Goal: Task Accomplishment & Management: Manage account settings

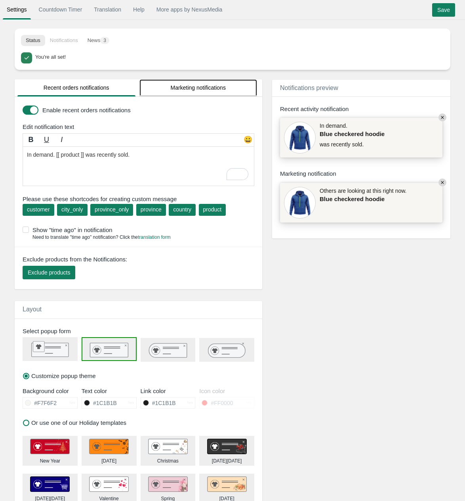
click at [197, 88] on link "Marketing notifications" at bounding box center [199, 87] width 118 height 17
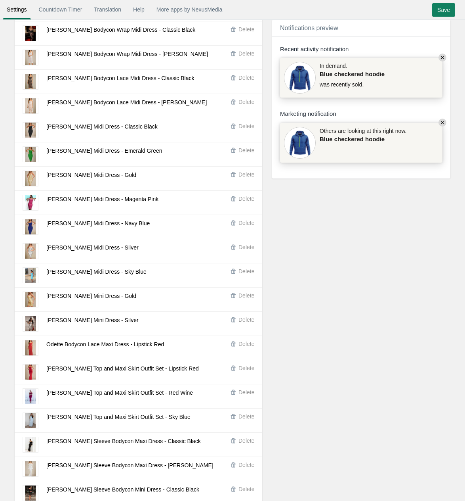
scroll to position [297, 0]
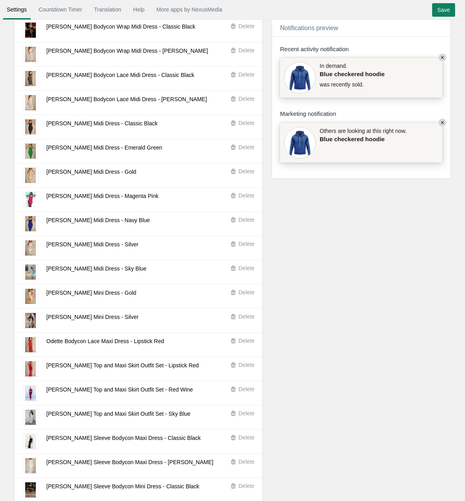
click at [235, 221] on icon "button" at bounding box center [233, 219] width 5 height 5
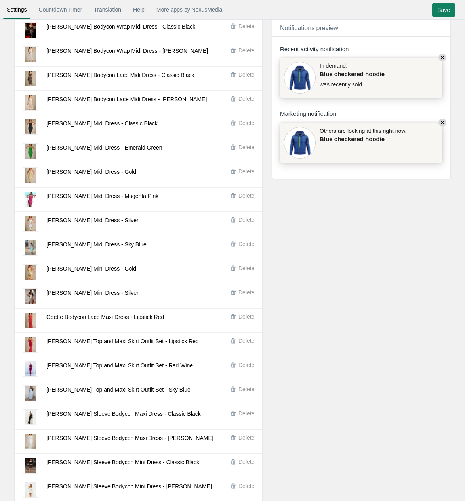
click at [238, 200] on button "Delete" at bounding box center [244, 195] width 28 height 8
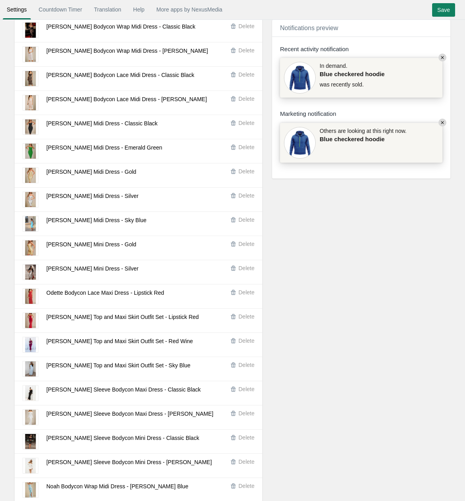
click at [244, 149] on span "Delete" at bounding box center [247, 147] width 16 height 6
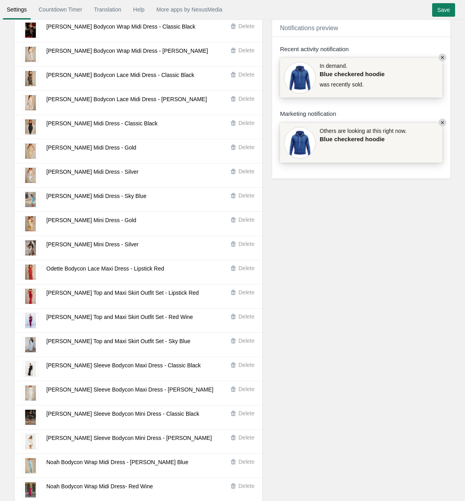
click at [243, 247] on span "Delete" at bounding box center [247, 244] width 16 height 6
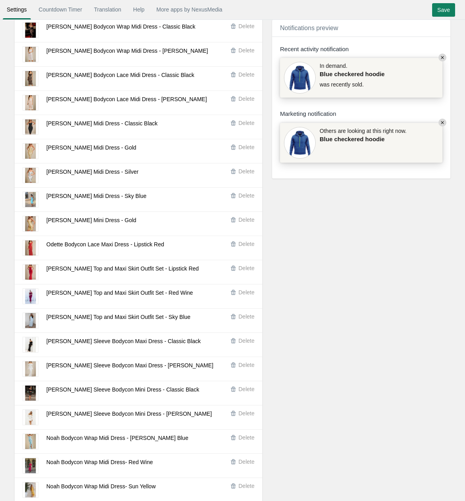
click at [247, 271] on span "Delete" at bounding box center [247, 268] width 16 height 6
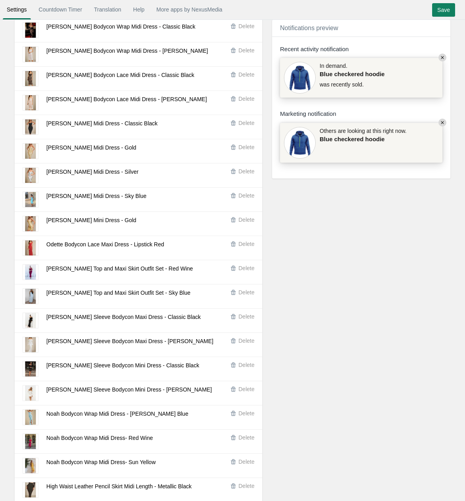
click at [247, 271] on span "Delete" at bounding box center [247, 268] width 16 height 6
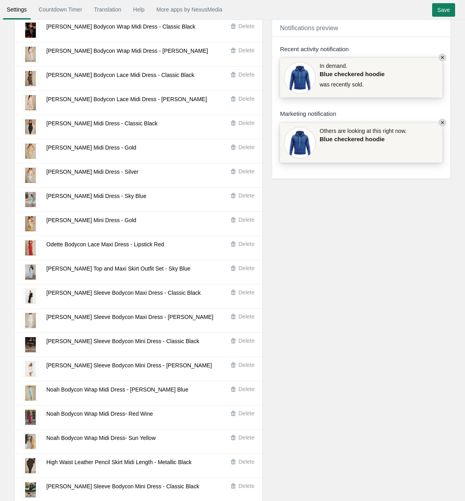
click at [247, 271] on span "Delete" at bounding box center [247, 268] width 16 height 6
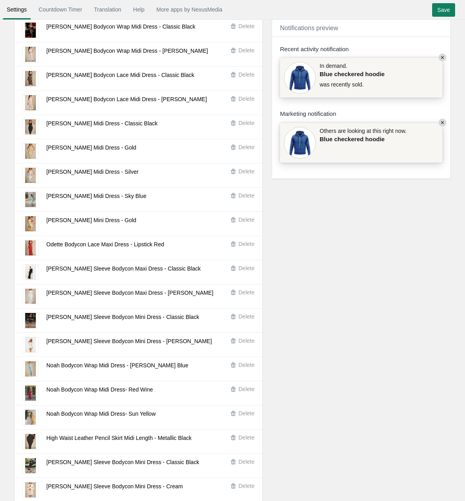
click at [245, 368] on span "Delete" at bounding box center [247, 365] width 16 height 6
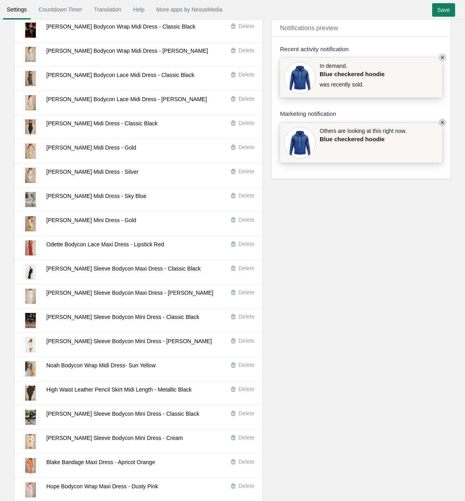
click at [245, 368] on span "Delete" at bounding box center [247, 365] width 16 height 6
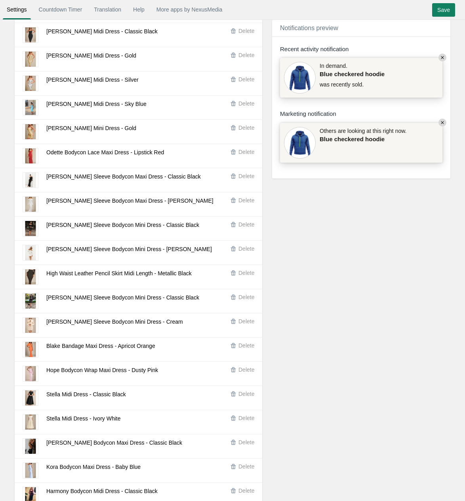
scroll to position [416, 0]
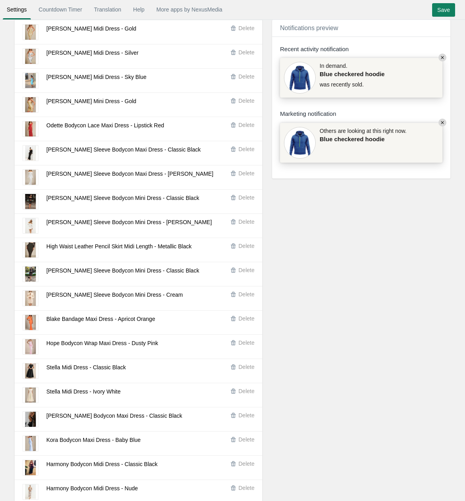
click at [241, 297] on span "Delete" at bounding box center [247, 294] width 16 height 6
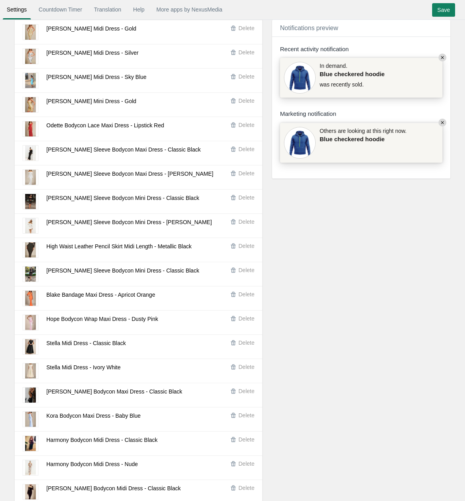
click at [242, 297] on span "Delete" at bounding box center [247, 294] width 16 height 6
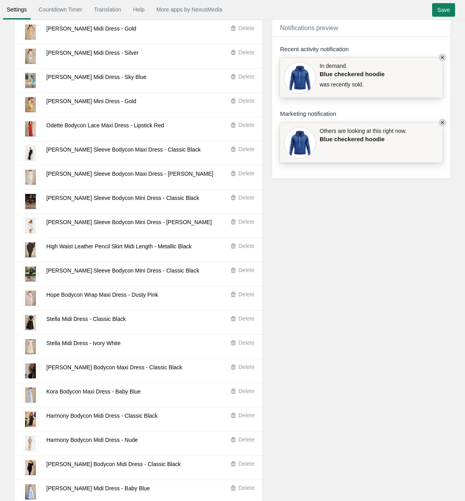
click at [244, 346] on span "Delete" at bounding box center [247, 342] width 16 height 6
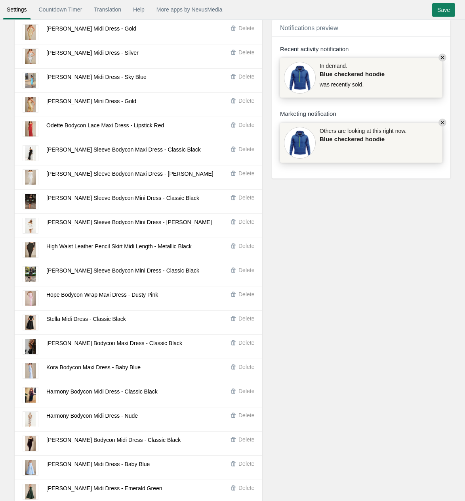
click at [244, 346] on span "Delete" at bounding box center [247, 342] width 16 height 6
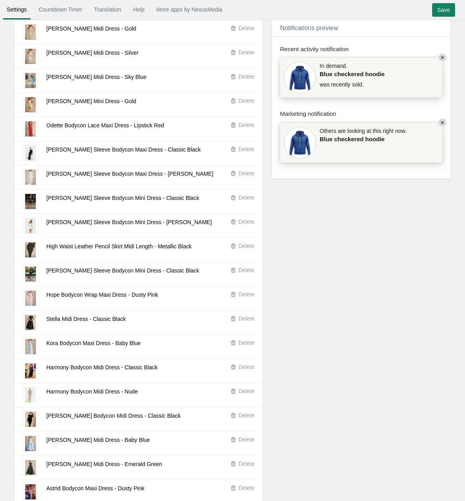
click at [244, 346] on span "Delete" at bounding box center [247, 342] width 16 height 6
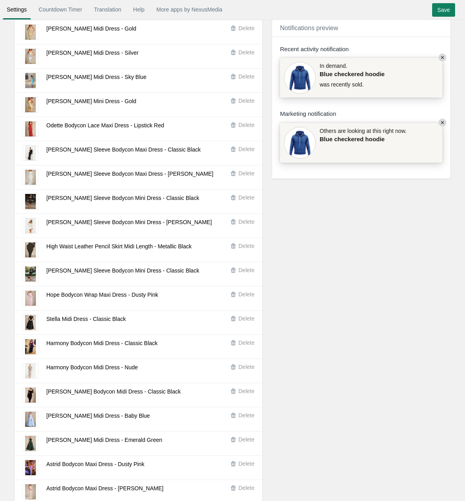
click at [244, 346] on span "Delete" at bounding box center [247, 342] width 16 height 6
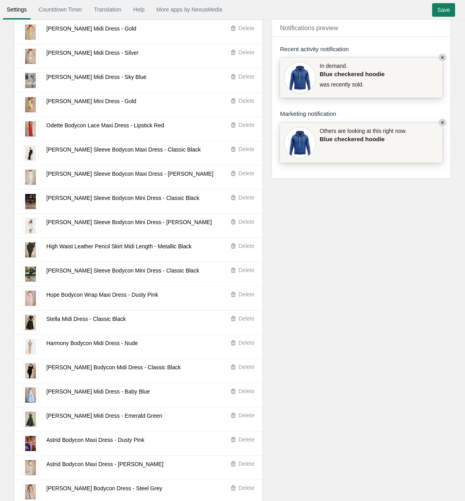
click at [244, 346] on span "Delete" at bounding box center [247, 342] width 16 height 6
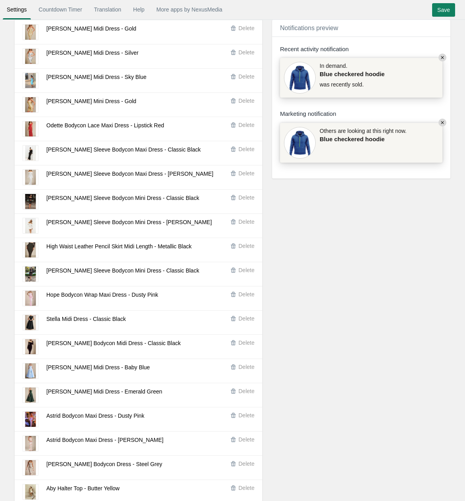
click at [244, 346] on span "Delete" at bounding box center [247, 342] width 16 height 6
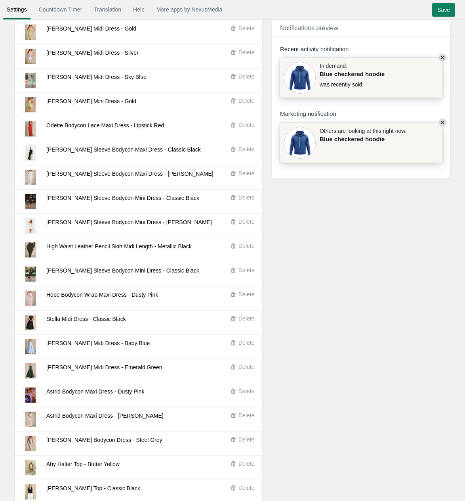
click at [243, 395] on span "Delete" at bounding box center [247, 391] width 16 height 8
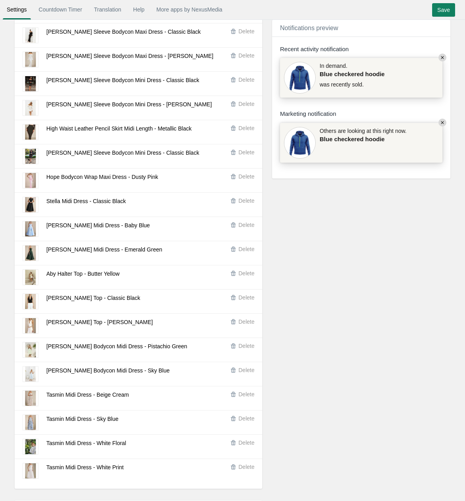
scroll to position [535, 0]
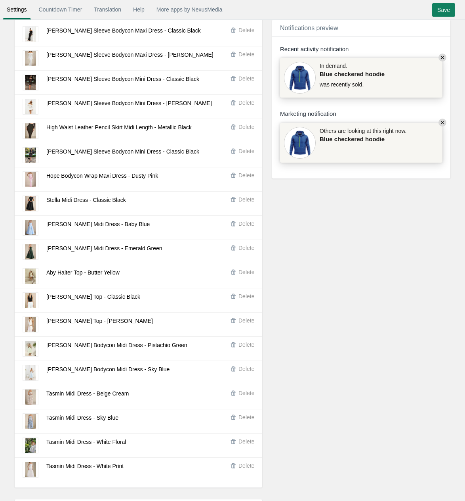
click at [240, 348] on span "Delete" at bounding box center [247, 344] width 16 height 6
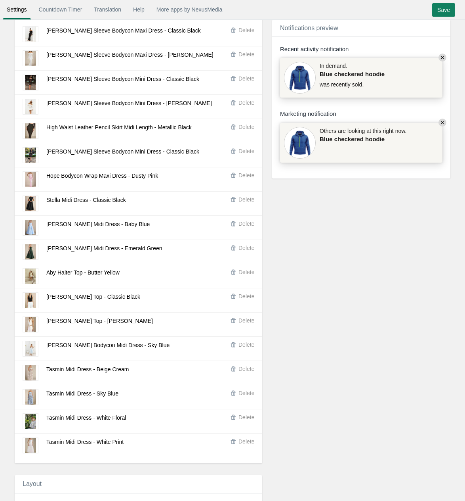
click at [240, 348] on span "Delete" at bounding box center [247, 344] width 16 height 6
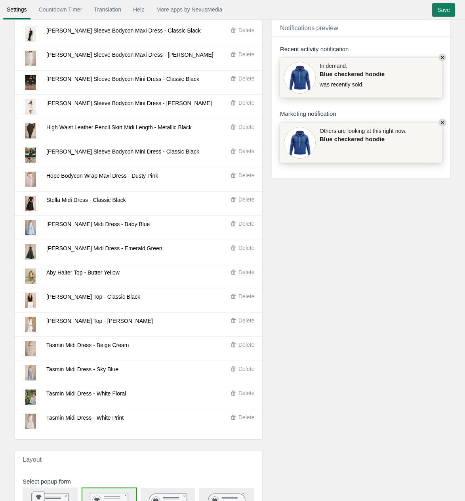
click at [240, 348] on span "Delete" at bounding box center [247, 344] width 16 height 6
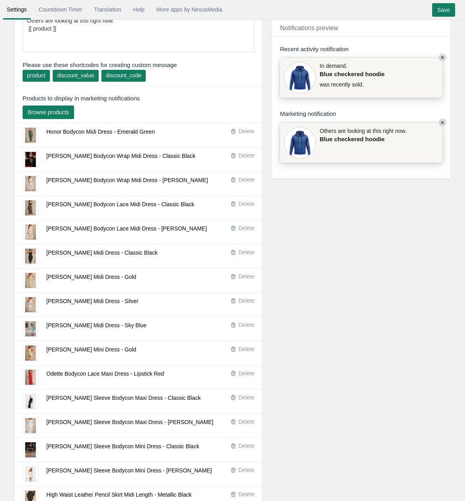
scroll to position [0, 0]
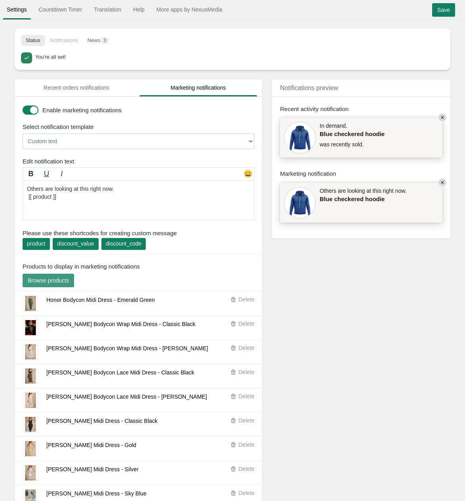
click at [43, 283] on span "Browse products" at bounding box center [48, 280] width 41 height 6
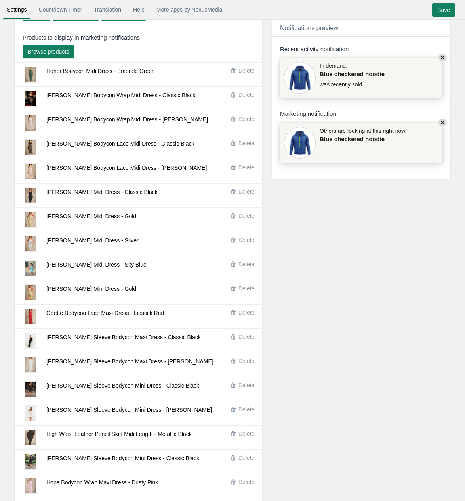
scroll to position [238, 0]
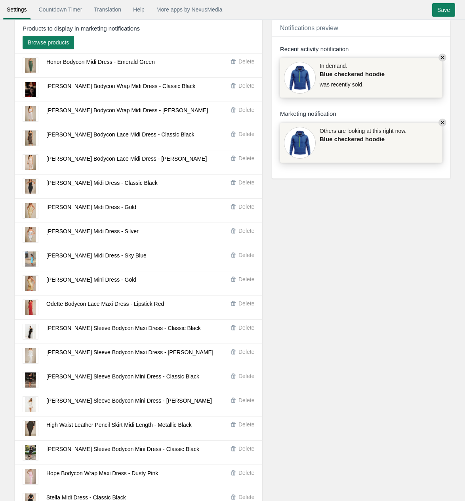
click at [237, 256] on button "Delete" at bounding box center [244, 255] width 28 height 8
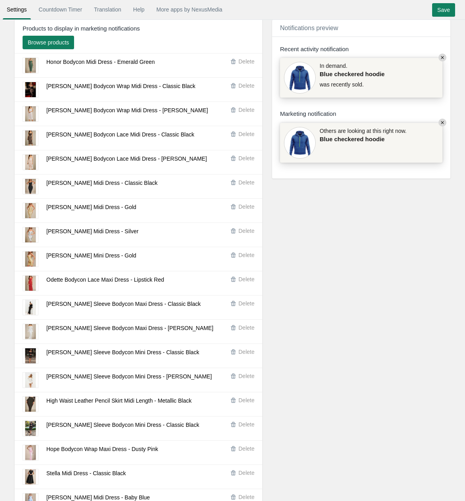
click at [240, 234] on span "Delete" at bounding box center [247, 231] width 16 height 6
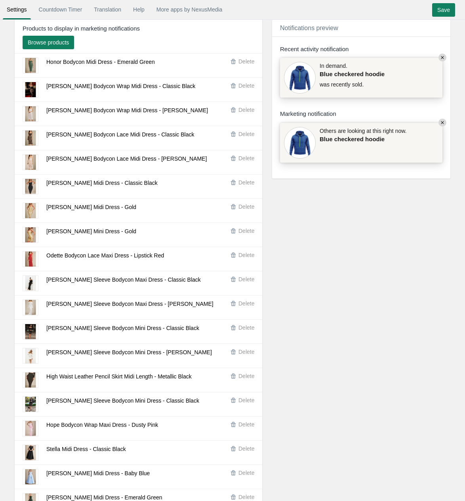
click at [245, 258] on span "Delete" at bounding box center [247, 255] width 16 height 6
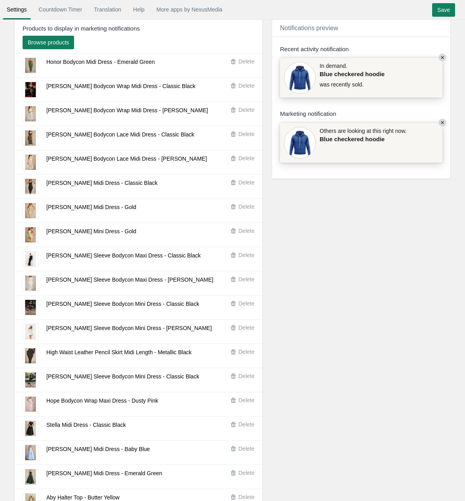
click at [244, 383] on div "Delete" at bounding box center [232, 380] width 54 height 16
click at [243, 378] on span "Delete" at bounding box center [247, 376] width 16 height 6
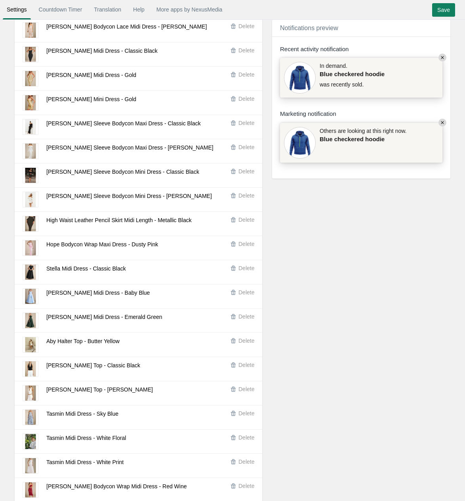
scroll to position [416, 0]
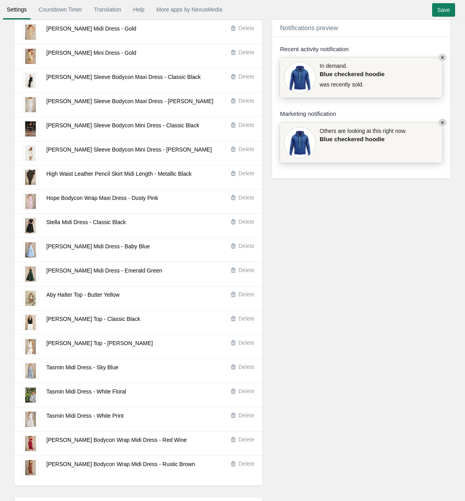
click at [247, 247] on span "Delete" at bounding box center [247, 246] width 16 height 6
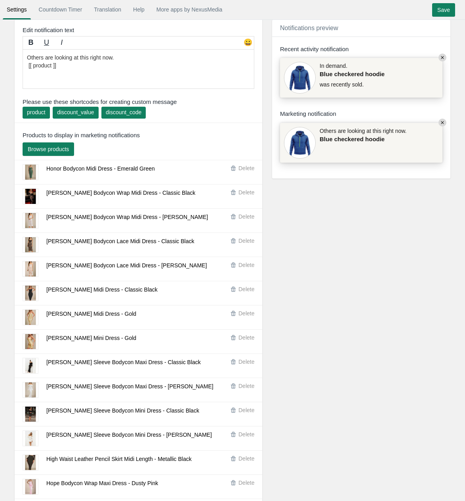
scroll to position [119, 0]
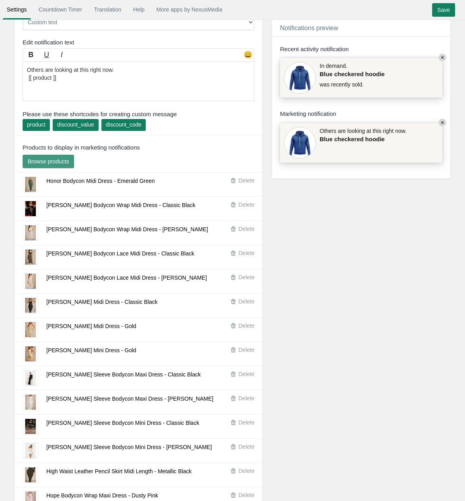
click at [39, 161] on span "Browse products" at bounding box center [48, 161] width 41 height 6
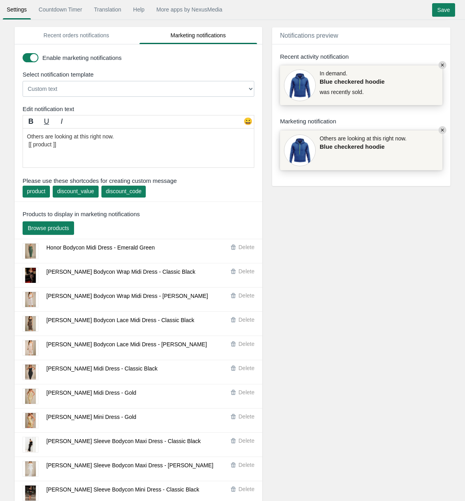
scroll to position [0, 0]
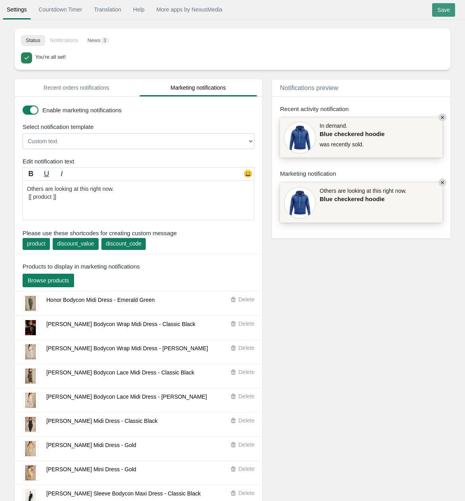
click at [444, 12] on input "Save" at bounding box center [443, 9] width 23 height 13
click at [106, 38] on button "News 3" at bounding box center [98, 40] width 31 height 11
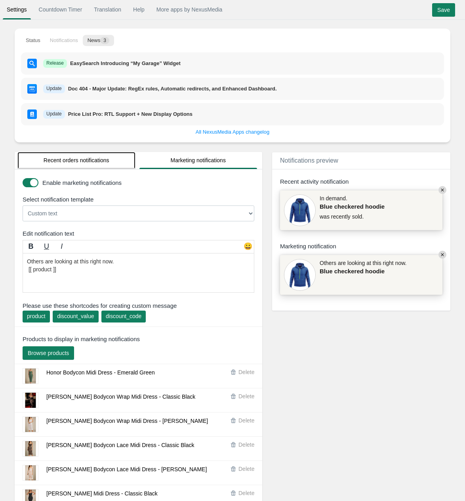
click at [66, 163] on link "Recent orders notifications" at bounding box center [76, 160] width 118 height 17
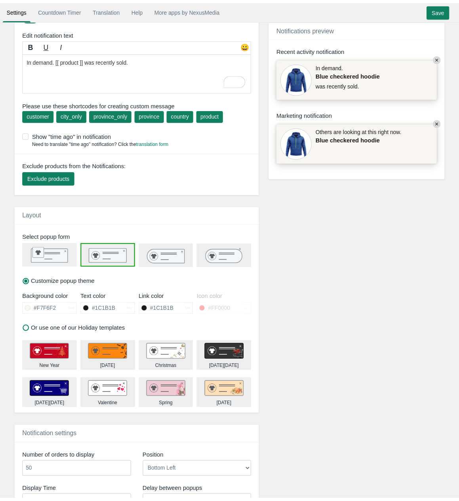
scroll to position [178, 0]
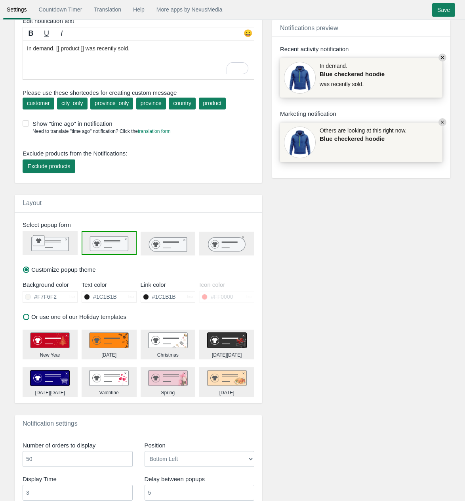
click at [45, 243] on rect at bounding box center [50, 244] width 37 height 14
